Goal: Task Accomplishment & Management: Manage account settings

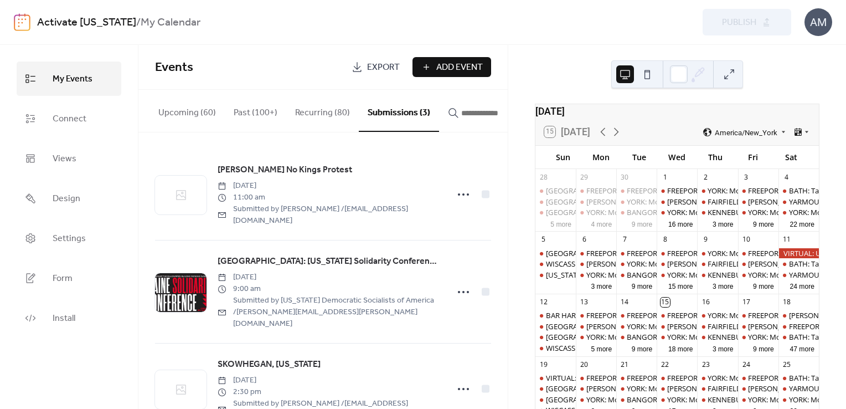
click at [389, 107] on button "Submissions (3)" at bounding box center [399, 111] width 80 height 42
click at [389, 113] on button "Submissions (3)" at bounding box center [399, 111] width 80 height 42
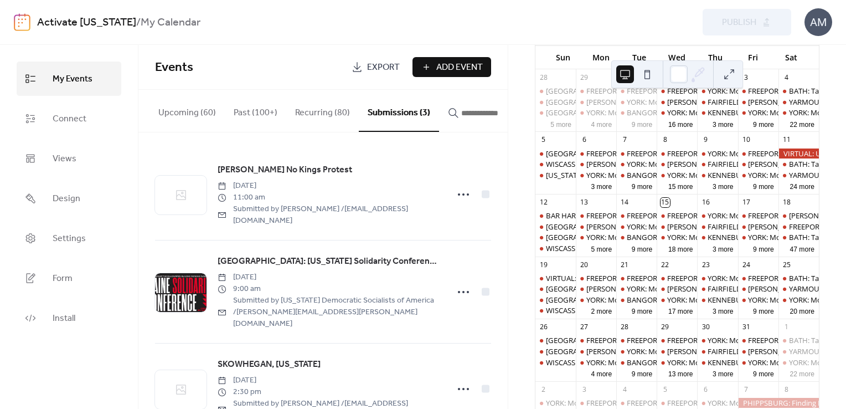
scroll to position [100, 0]
click at [788, 253] on button "47 more" at bounding box center [802, 247] width 33 height 11
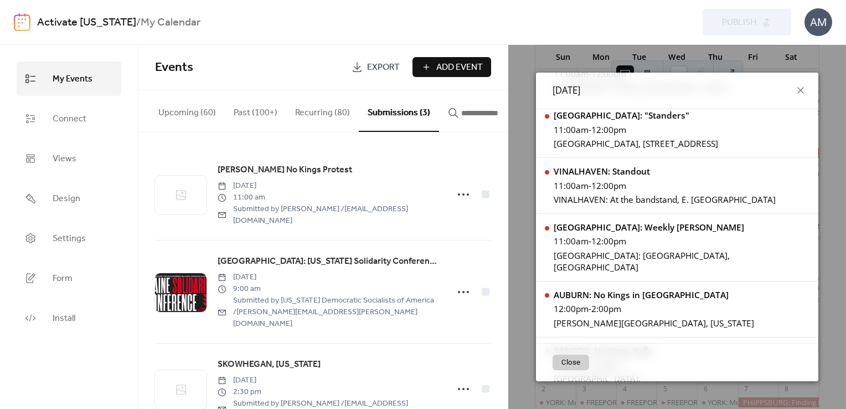
scroll to position [1240, 0]
click at [463, 116] on input "button" at bounding box center [494, 112] width 66 height 13
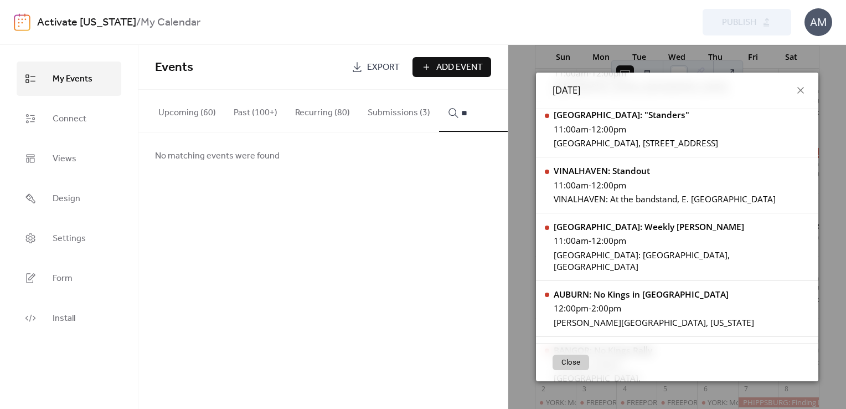
type input "*"
click at [402, 114] on button "Submissions (3)" at bounding box center [399, 110] width 80 height 41
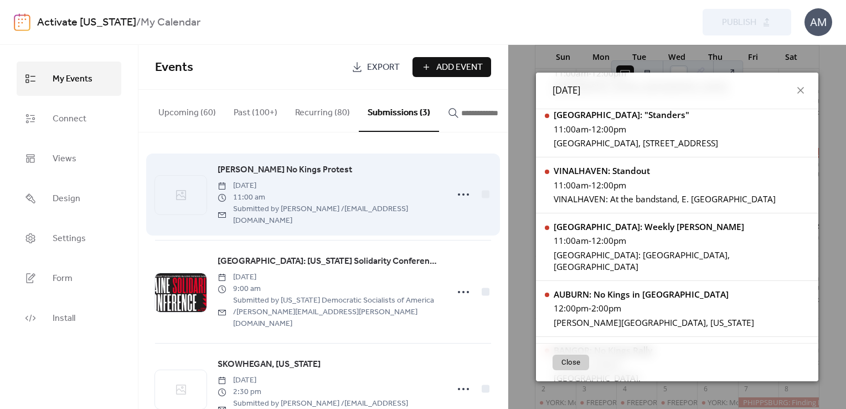
click at [314, 174] on span "WESTBROOK No Kings Protest" at bounding box center [285, 169] width 135 height 13
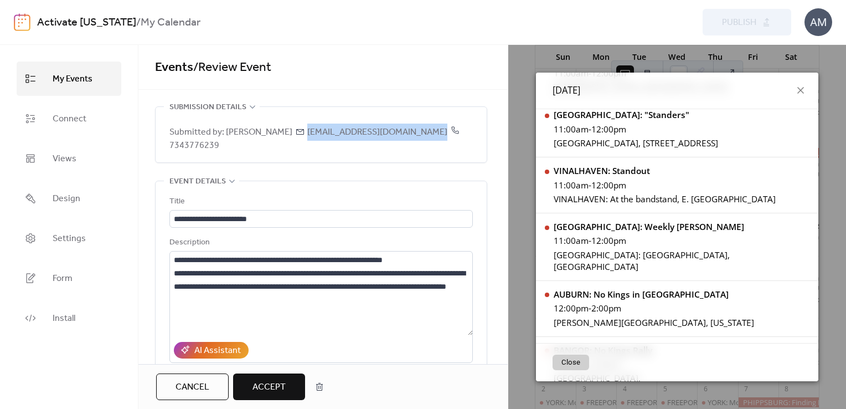
drag, startPoint x: 308, startPoint y: 130, endPoint x: 432, endPoint y: 131, distance: 124.0
click at [432, 131] on span "Submitted by: Heather Robinson heatherrobinsonann@gmail.com 7343776239" at bounding box center [320, 139] width 303 height 27
copy span "heatherrobinsonann@gmail.com"
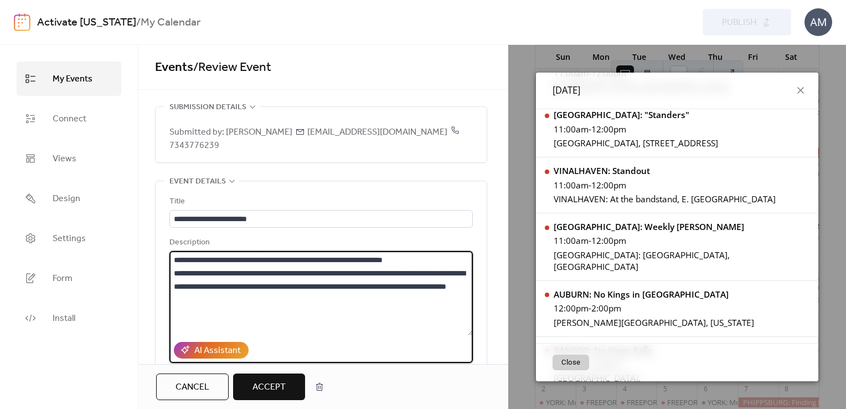
click at [363, 256] on textarea "**********" at bounding box center [320, 293] width 303 height 84
paste textarea "**********"
click at [363, 256] on textarea "**********" at bounding box center [320, 293] width 303 height 84
type textarea "**********"
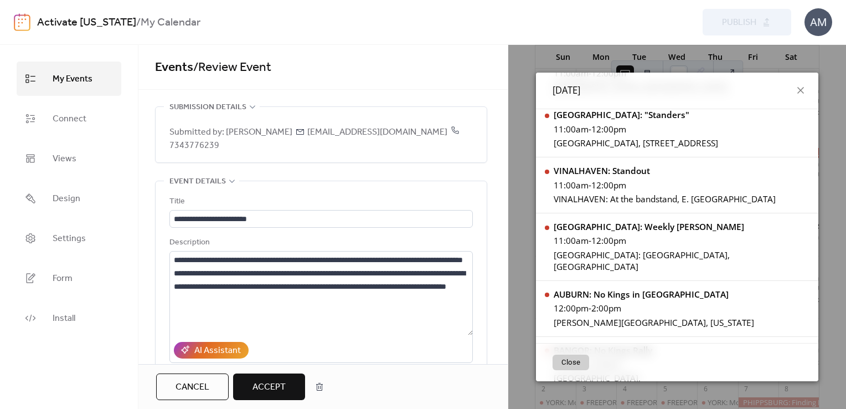
click at [265, 389] on span "Accept" at bounding box center [268, 386] width 33 height 13
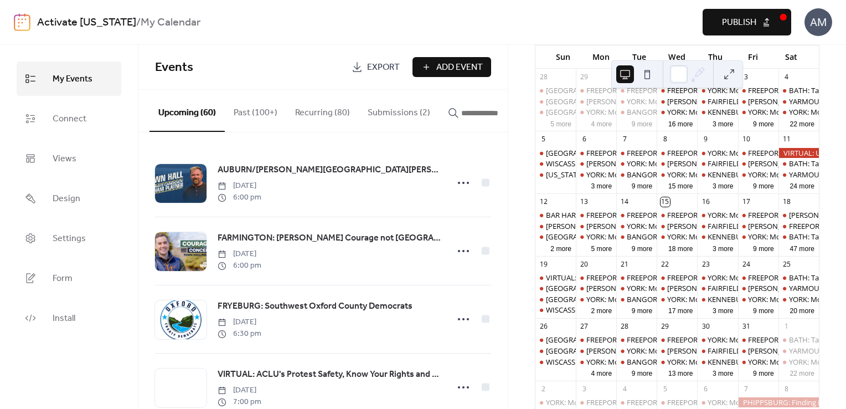
click at [724, 22] on span "Publish" at bounding box center [739, 22] width 34 height 13
click at [462, 115] on input "button" at bounding box center [494, 112] width 66 height 13
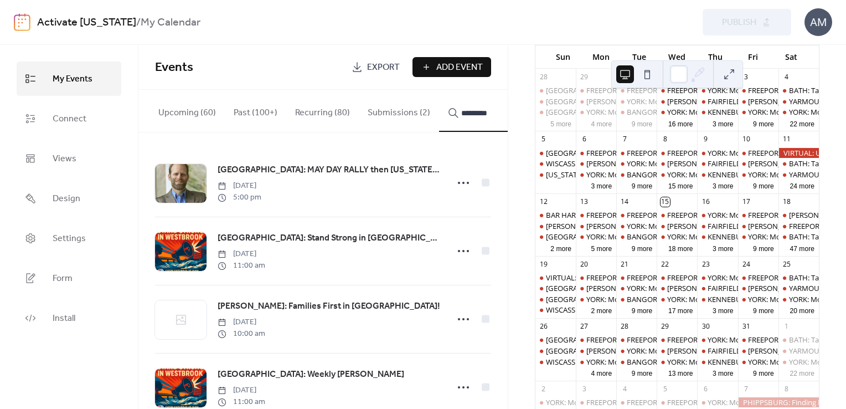
type input "*********"
click at [460, 392] on icon at bounding box center [464, 387] width 18 height 18
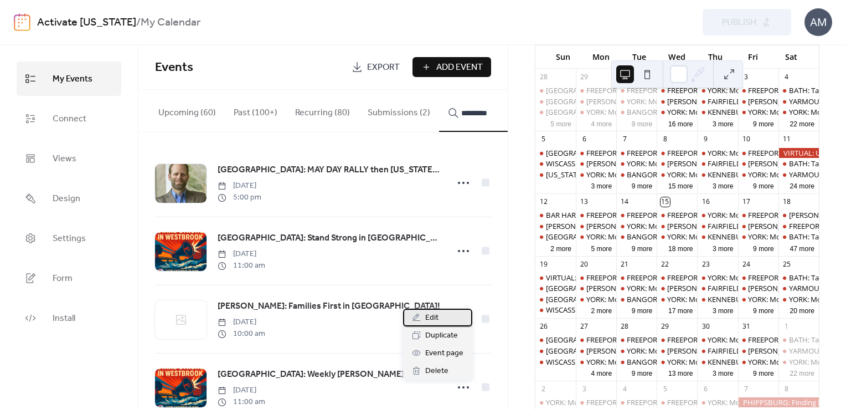
click at [431, 318] on span "Edit" at bounding box center [431, 317] width 13 height 13
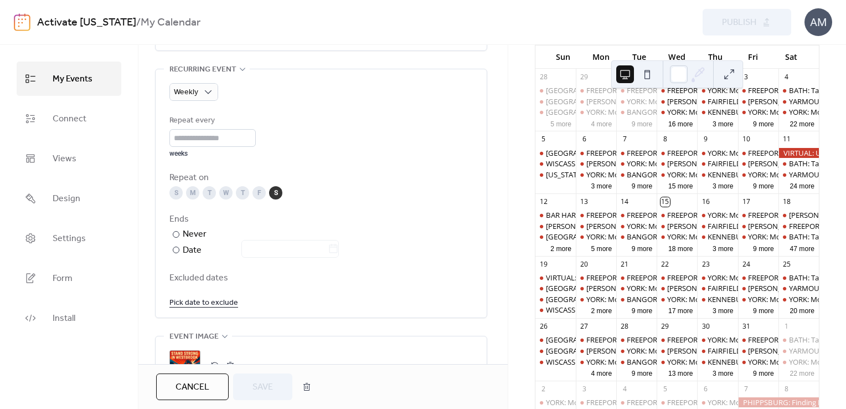
scroll to position [576, 0]
click at [218, 293] on link "Pick date to exclude" at bounding box center [203, 300] width 69 height 14
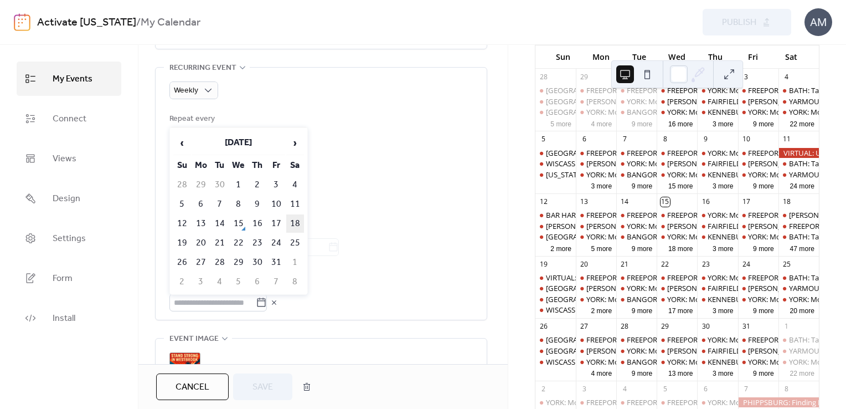
click at [295, 214] on td "18" at bounding box center [295, 223] width 18 height 18
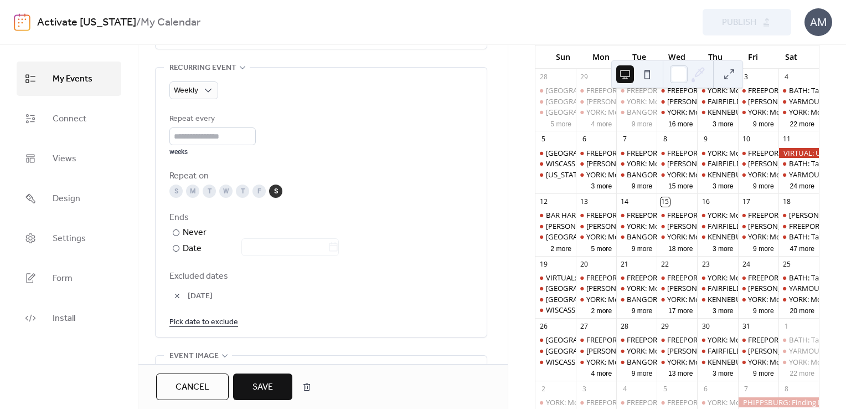
click at [260, 388] on span "Save" at bounding box center [262, 386] width 20 height 13
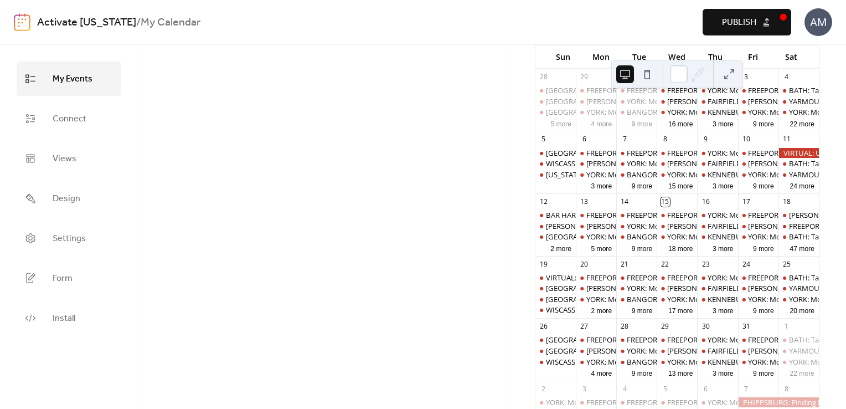
click at [724, 23] on span "Publish" at bounding box center [739, 22] width 34 height 13
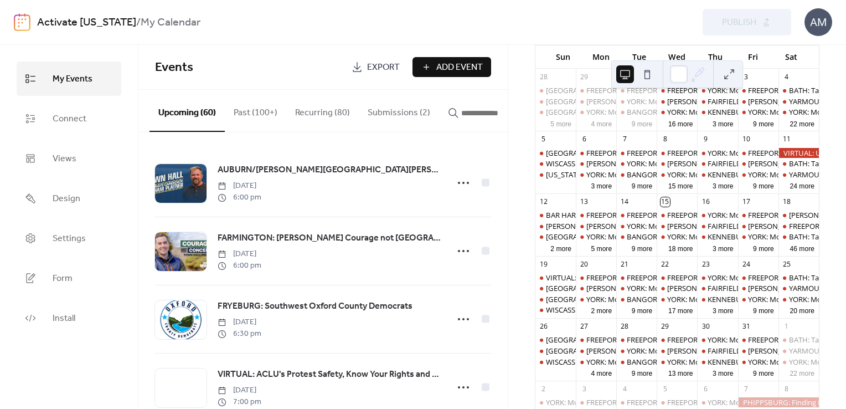
click at [396, 112] on button "Submissions (2)" at bounding box center [399, 110] width 80 height 41
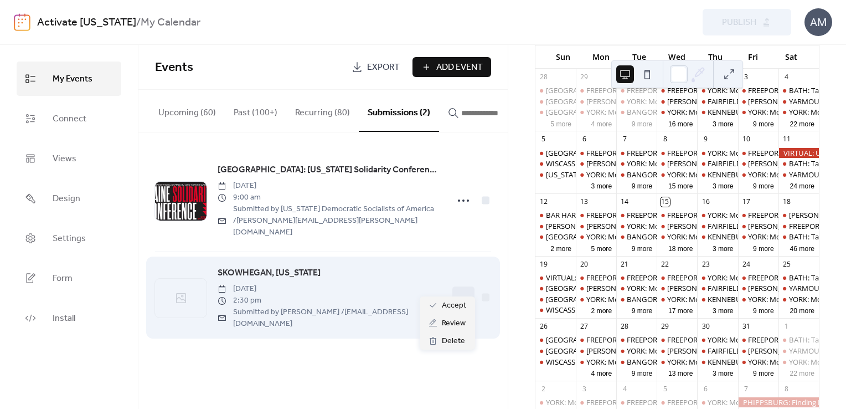
click at [462, 296] on circle at bounding box center [463, 297] width 2 height 2
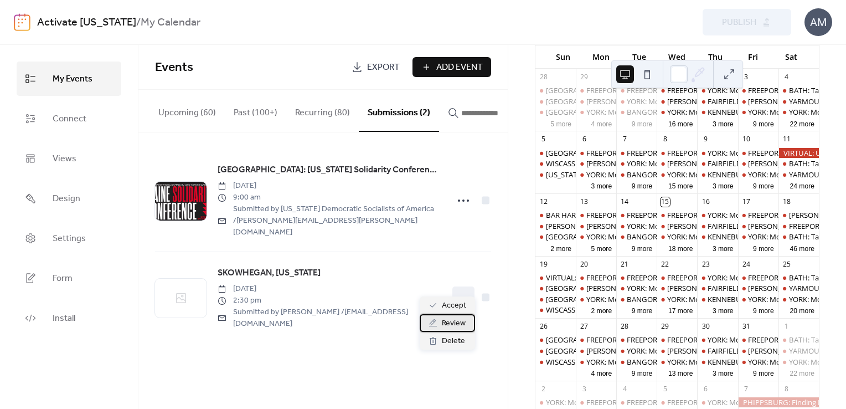
click at [447, 322] on span "Review" at bounding box center [454, 323] width 24 height 13
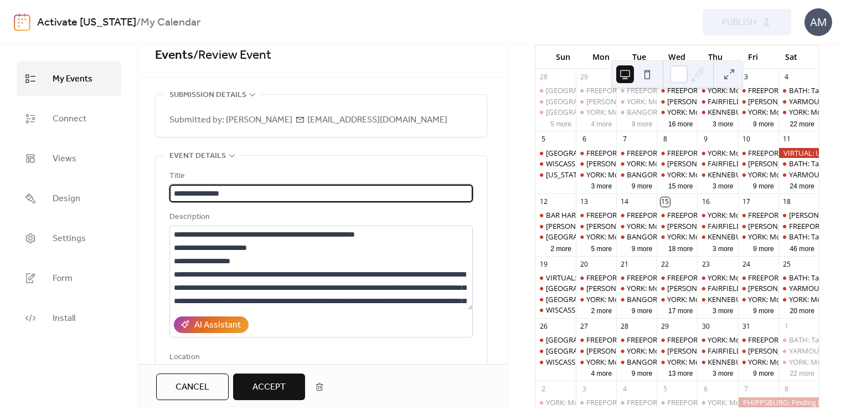
scroll to position [27, 0]
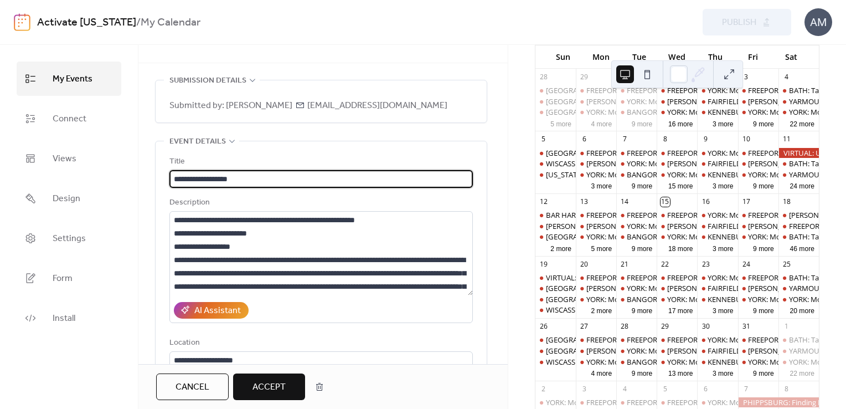
type input "**********"
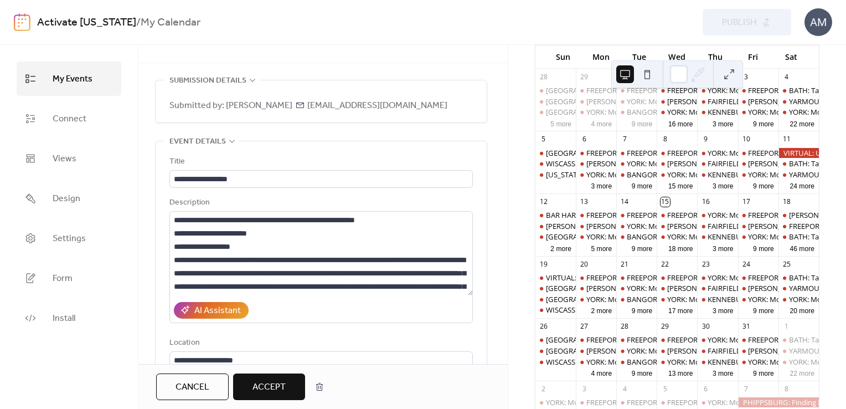
click at [272, 383] on span "Accept" at bounding box center [268, 386] width 33 height 13
click at [753, 21] on span "Publish" at bounding box center [739, 22] width 34 height 13
click at [753, 21] on div "Preview Publish" at bounding box center [623, 22] width 337 height 27
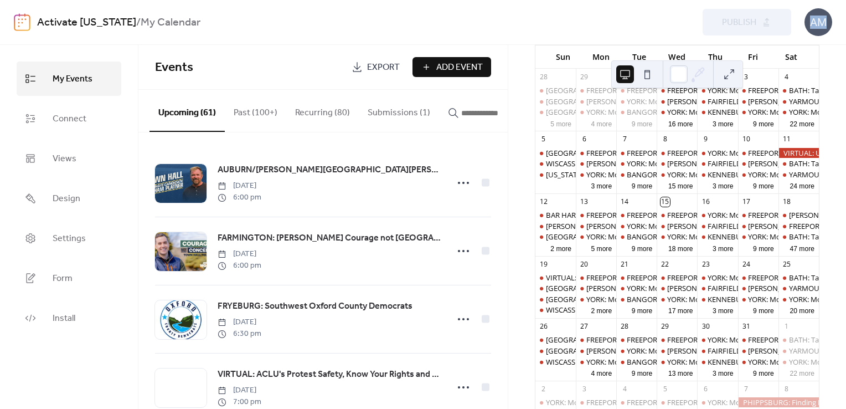
click at [390, 109] on button "Submissions (1)" at bounding box center [399, 110] width 80 height 41
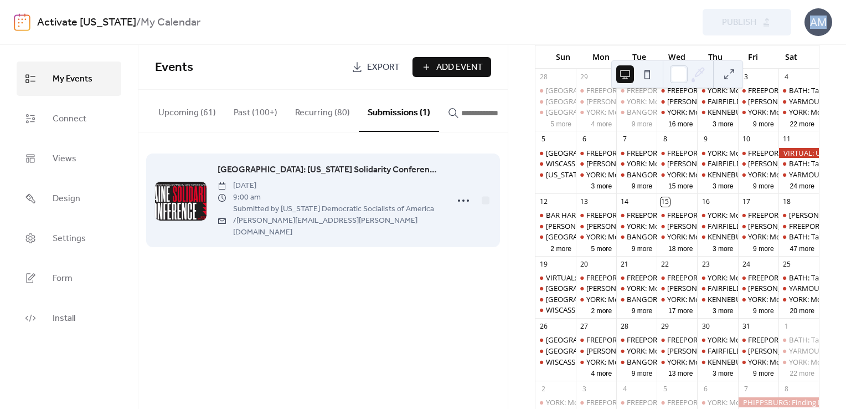
click at [410, 171] on span "LEWISTON: Maine Solidarity Conference hosting by Maine DSA" at bounding box center [329, 169] width 223 height 13
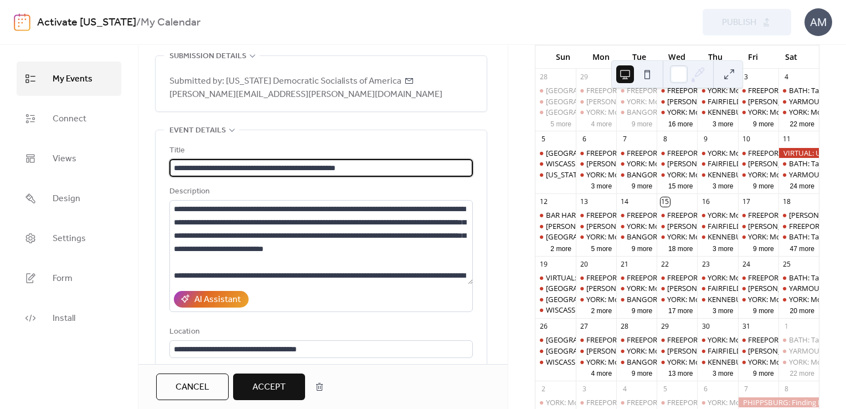
scroll to position [47, 0]
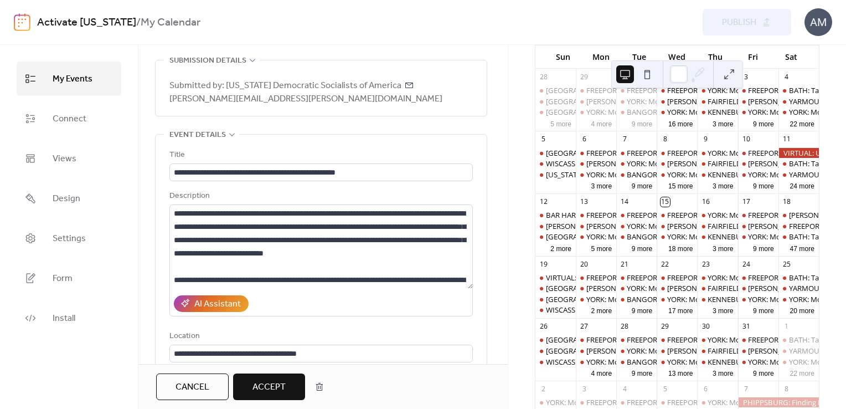
click at [266, 388] on span "Accept" at bounding box center [268, 386] width 33 height 13
click at [729, 22] on span "Publish" at bounding box center [739, 22] width 34 height 13
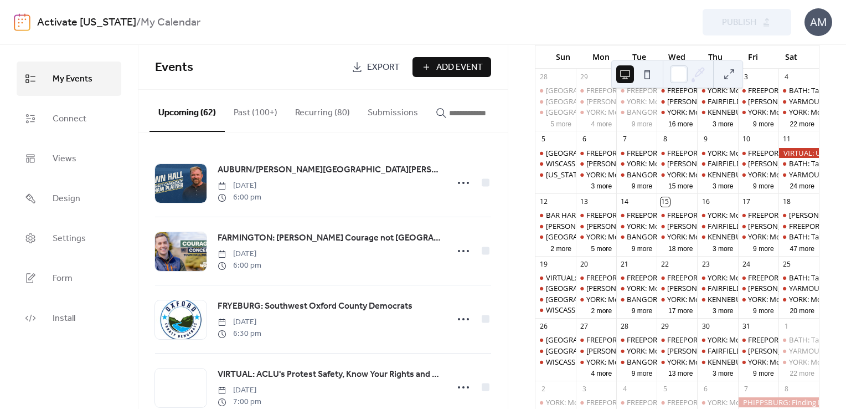
click at [360, 66] on link "Export" at bounding box center [375, 67] width 65 height 20
